Goal: Use online tool/utility: Utilize a website feature to perform a specific function

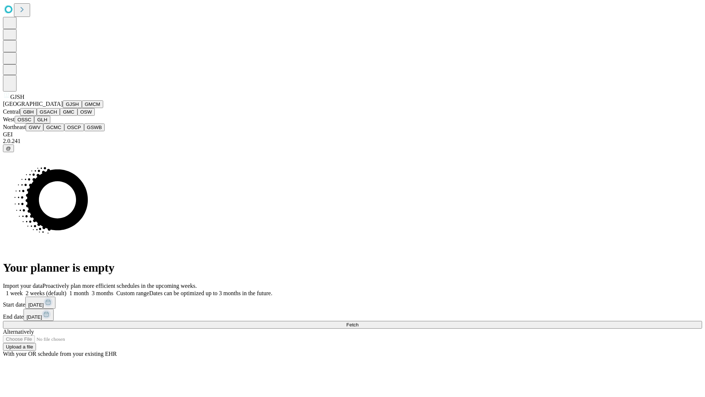
click at [63, 108] on button "GJSH" at bounding box center [72, 104] width 19 height 8
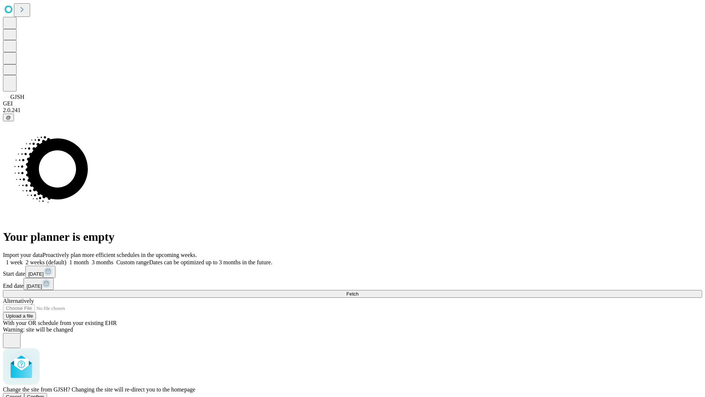
click at [44, 394] on span "Confirm" at bounding box center [35, 397] width 17 height 6
click at [23, 259] on label "1 week" at bounding box center [13, 262] width 20 height 6
click at [358, 291] on span "Fetch" at bounding box center [352, 294] width 12 height 6
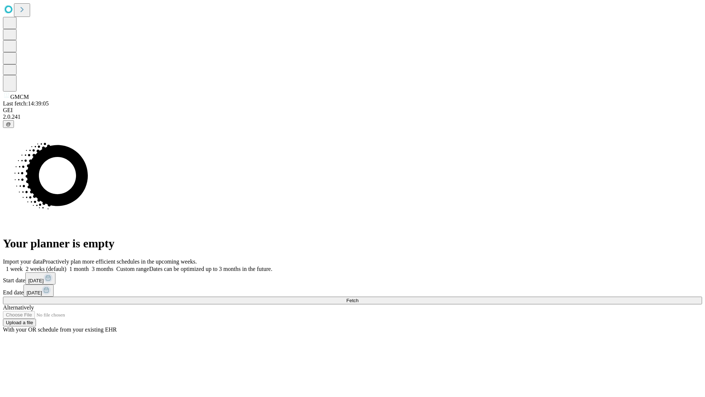
click at [23, 265] on label "1 week" at bounding box center [13, 268] width 20 height 6
click at [358, 297] on span "Fetch" at bounding box center [352, 300] width 12 height 6
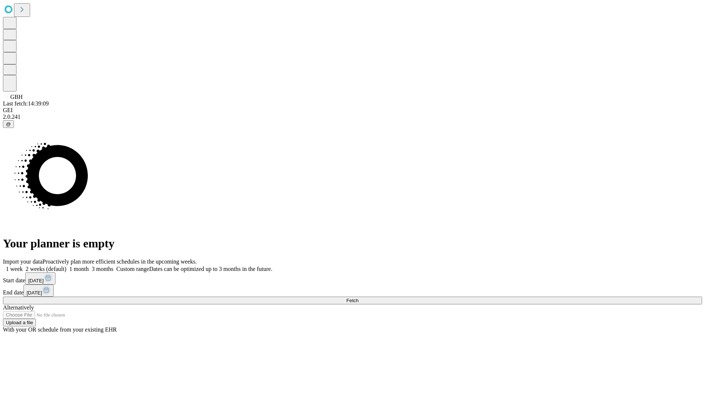
click at [358, 297] on span "Fetch" at bounding box center [352, 300] width 12 height 6
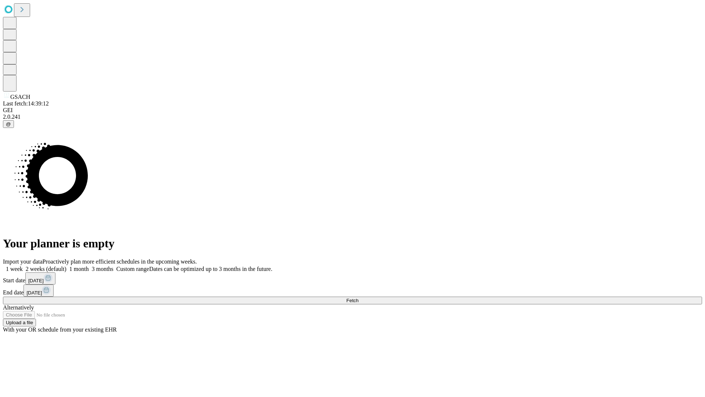
click at [23, 265] on label "1 week" at bounding box center [13, 268] width 20 height 6
click at [358, 297] on span "Fetch" at bounding box center [352, 300] width 12 height 6
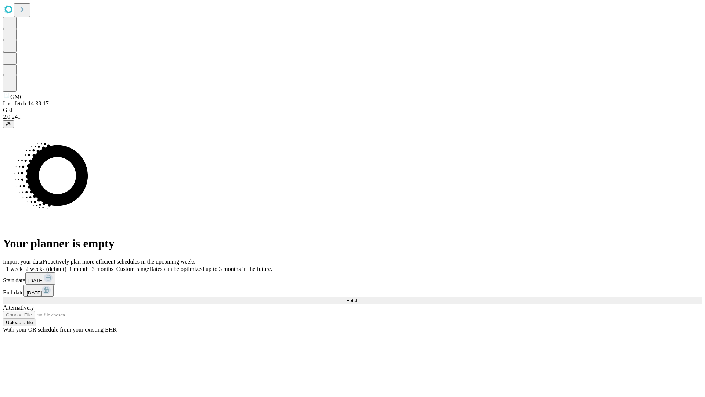
click at [23, 265] on label "1 week" at bounding box center [13, 268] width 20 height 6
click at [358, 297] on span "Fetch" at bounding box center [352, 300] width 12 height 6
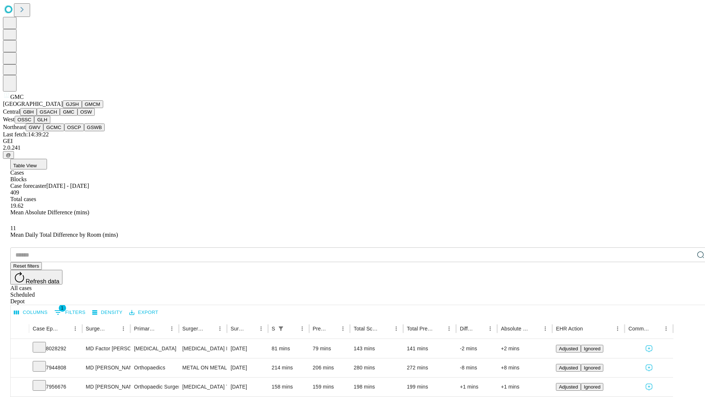
click at [77, 116] on button "OSW" at bounding box center [86, 112] width 18 height 8
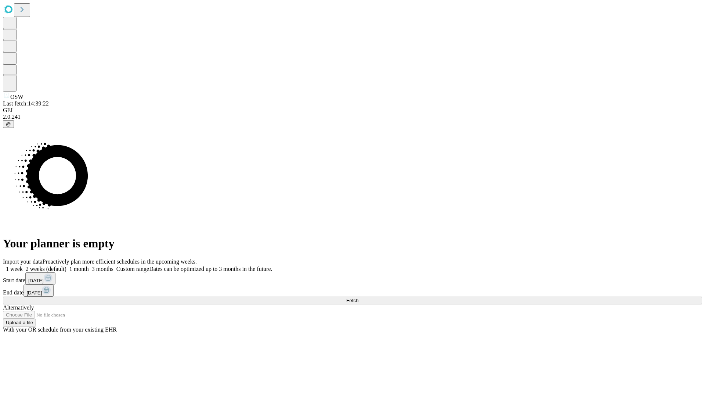
click at [358, 297] on span "Fetch" at bounding box center [352, 300] width 12 height 6
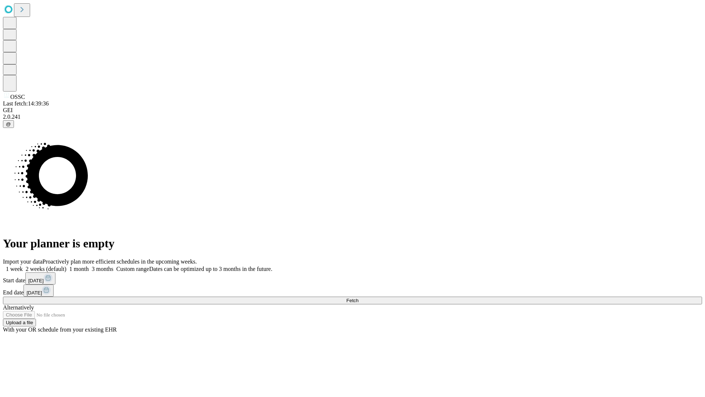
click at [23, 265] on label "1 week" at bounding box center [13, 268] width 20 height 6
click at [358, 297] on span "Fetch" at bounding box center [352, 300] width 12 height 6
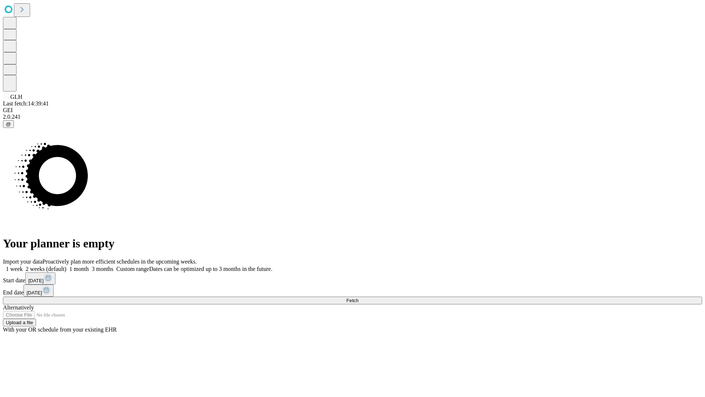
click at [23, 265] on label "1 week" at bounding box center [13, 268] width 20 height 6
click at [358, 297] on span "Fetch" at bounding box center [352, 300] width 12 height 6
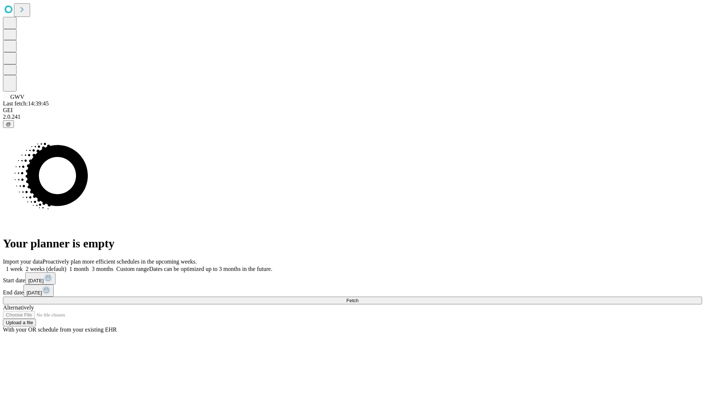
click at [23, 265] on label "1 week" at bounding box center [13, 268] width 20 height 6
click at [358, 297] on span "Fetch" at bounding box center [352, 300] width 12 height 6
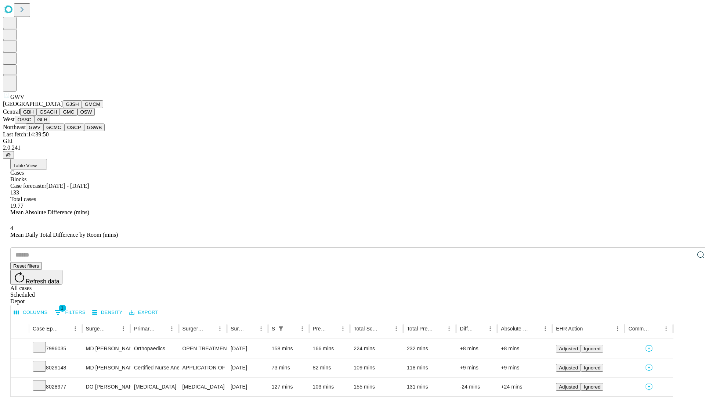
click at [57, 131] on button "GCMC" at bounding box center [53, 127] width 21 height 8
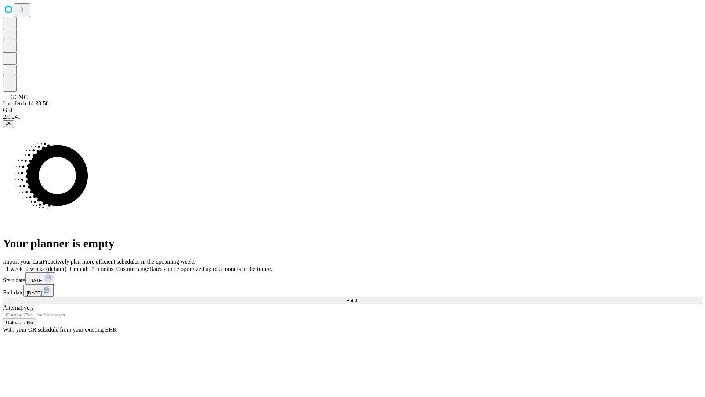
click at [23, 265] on label "1 week" at bounding box center [13, 268] width 20 height 6
click at [358, 297] on span "Fetch" at bounding box center [352, 300] width 12 height 6
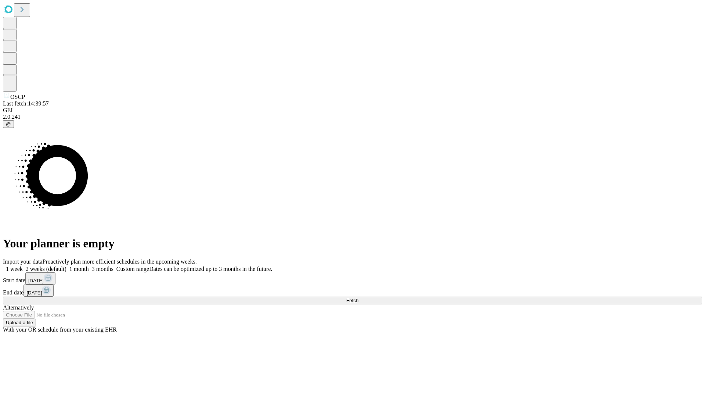
click at [23, 265] on label "1 week" at bounding box center [13, 268] width 20 height 6
click at [358, 297] on span "Fetch" at bounding box center [352, 300] width 12 height 6
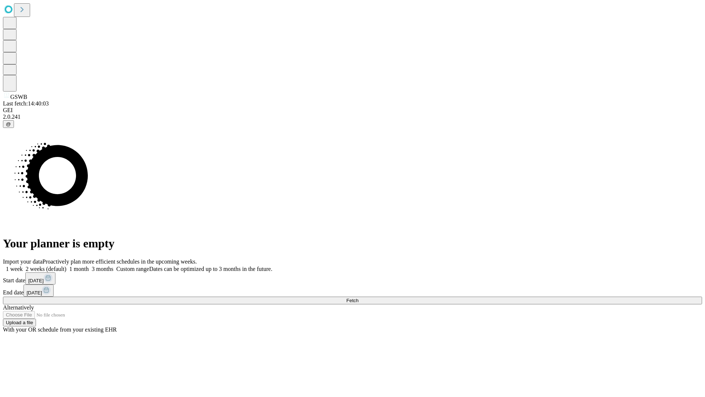
click at [23, 265] on label "1 week" at bounding box center [13, 268] width 20 height 6
click at [358, 297] on span "Fetch" at bounding box center [352, 300] width 12 height 6
